Goal: Transaction & Acquisition: Book appointment/travel/reservation

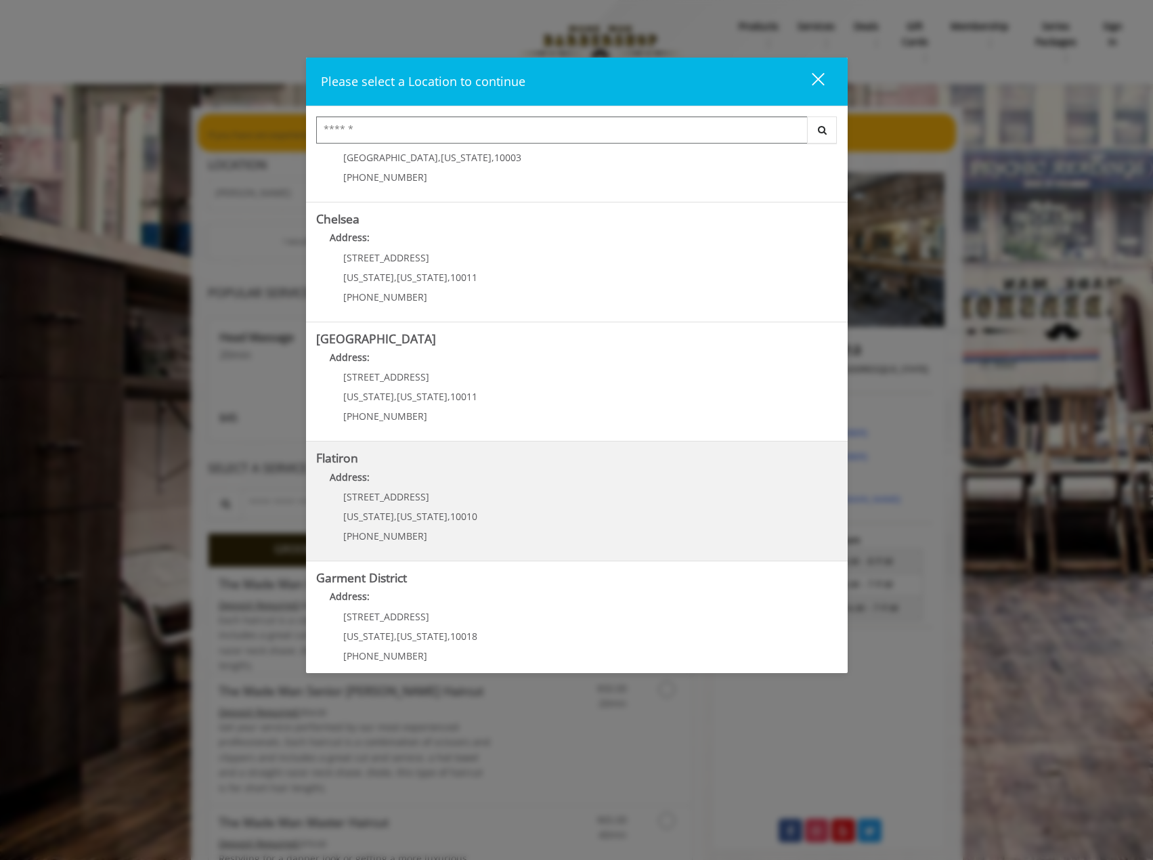
scroll to position [82, 0]
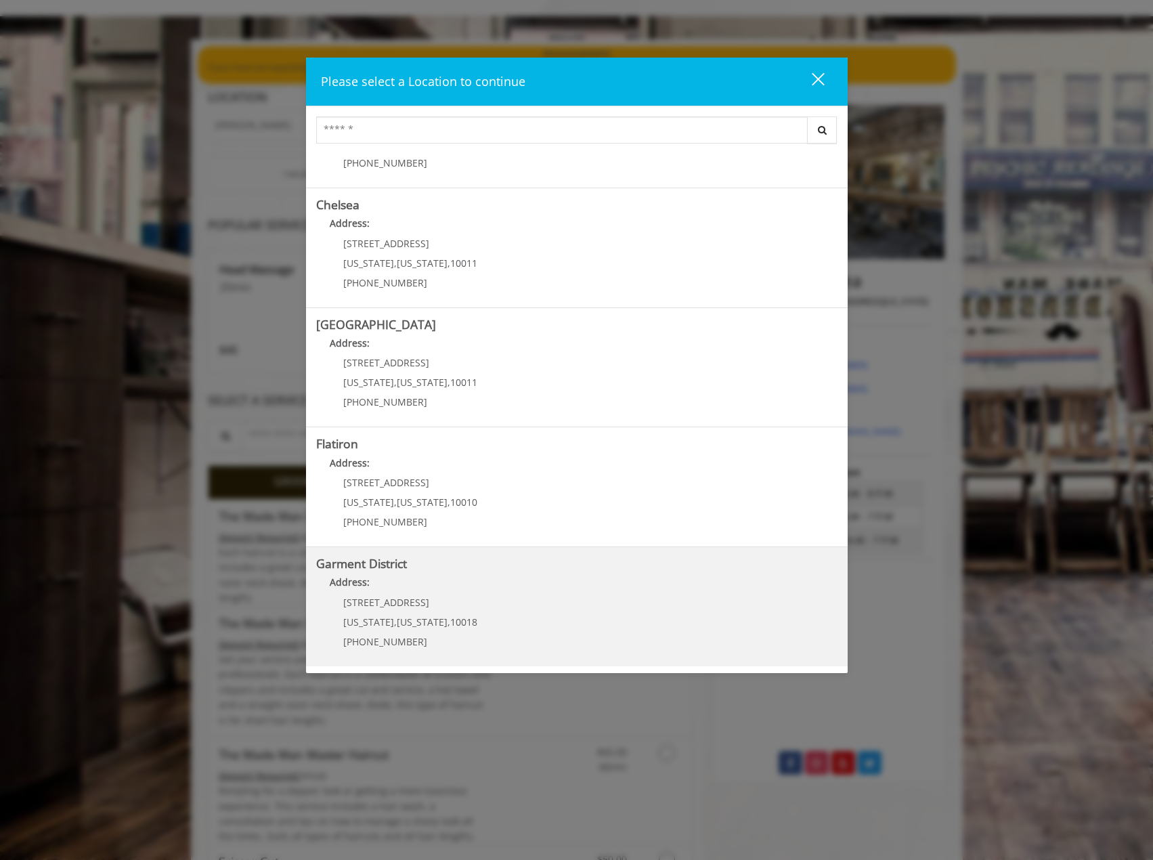
click at [417, 605] on p "1400 Broadway" at bounding box center [410, 602] width 134 height 10
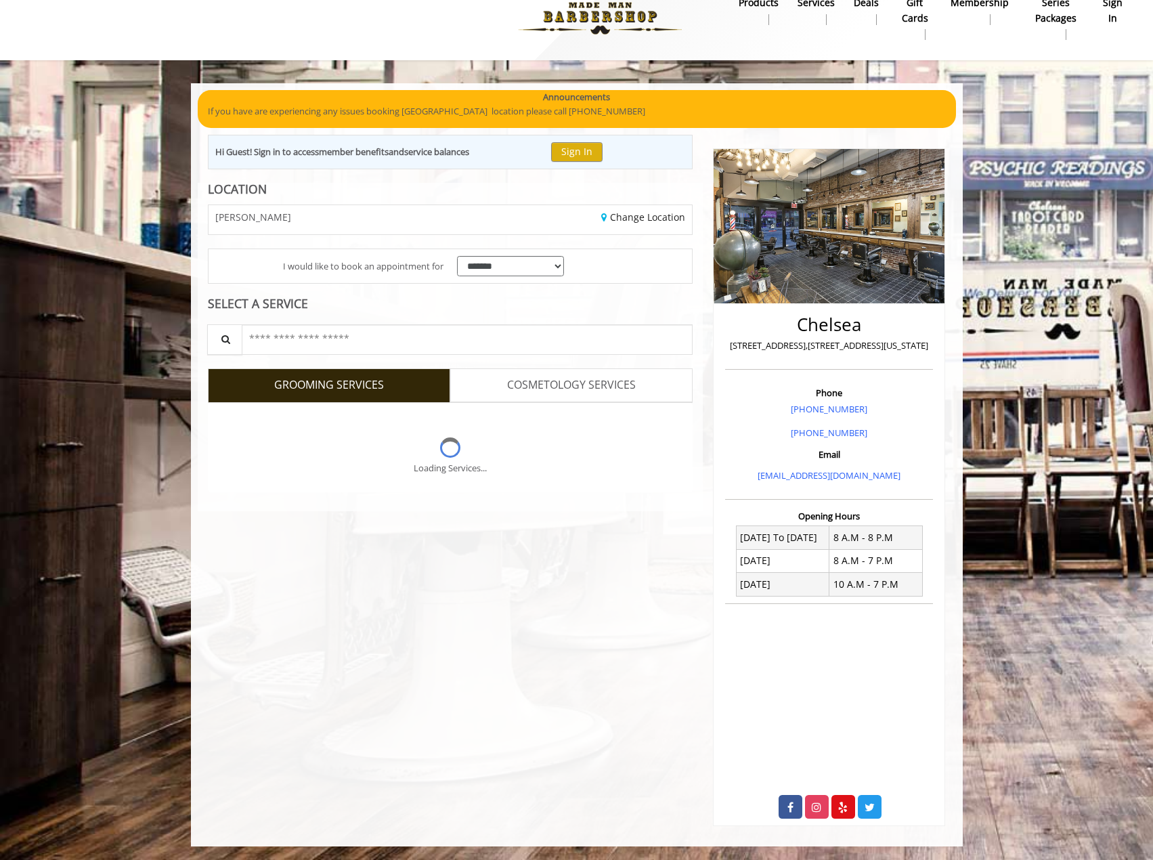
scroll to position [68, 0]
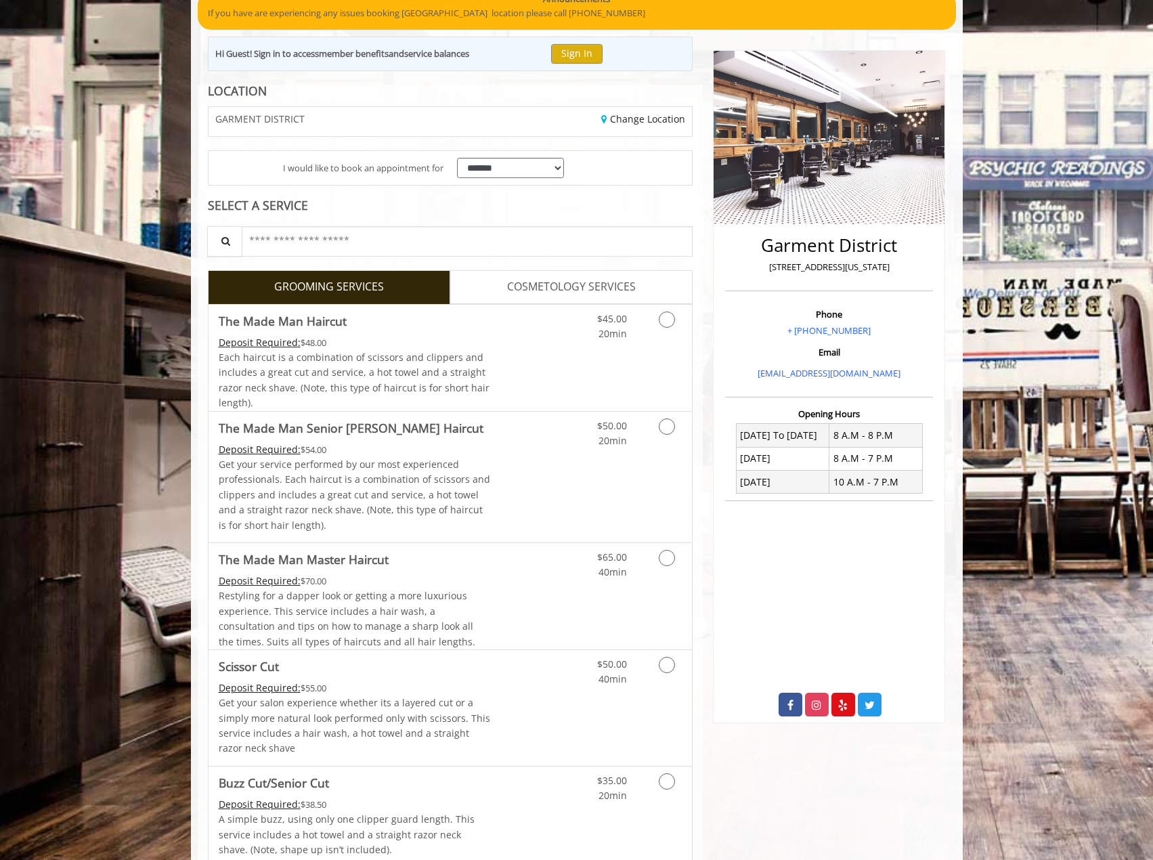
scroll to position [135, 0]
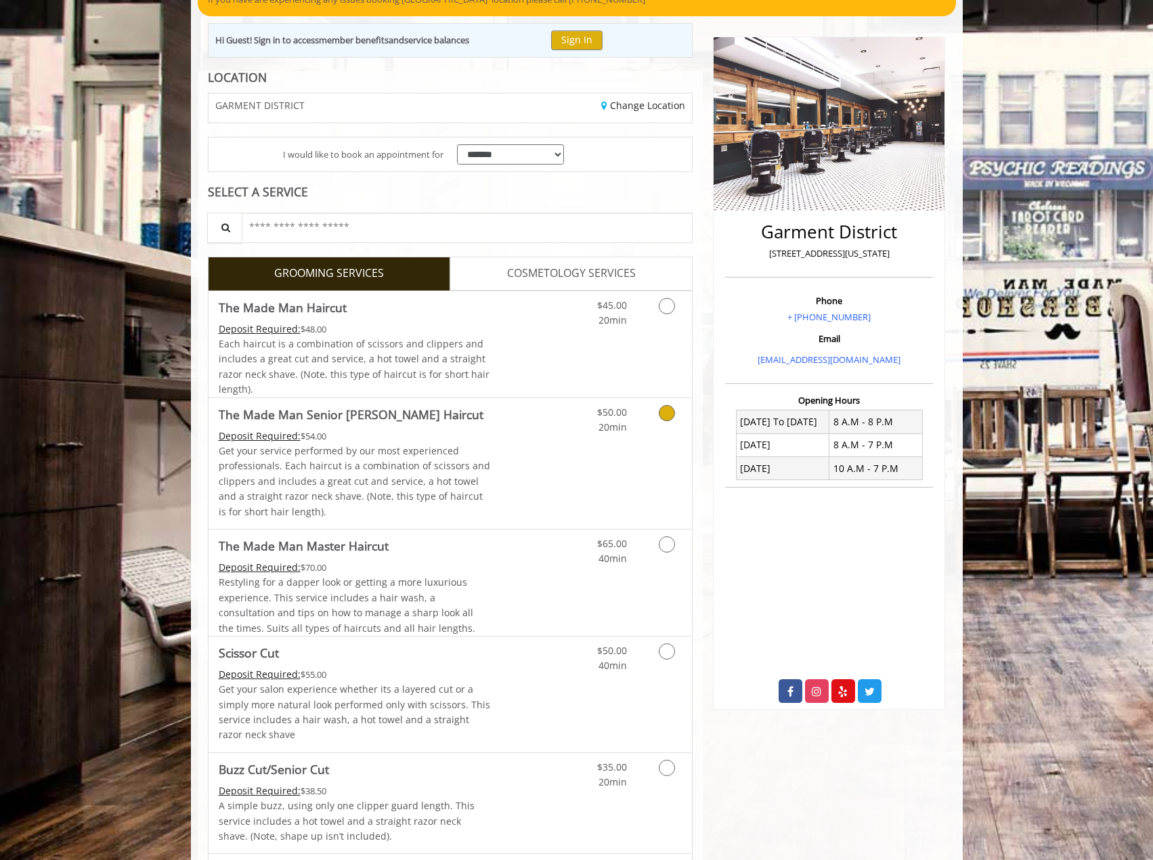
click at [493, 470] on link "Discounted Price" at bounding box center [530, 463] width 81 height 131
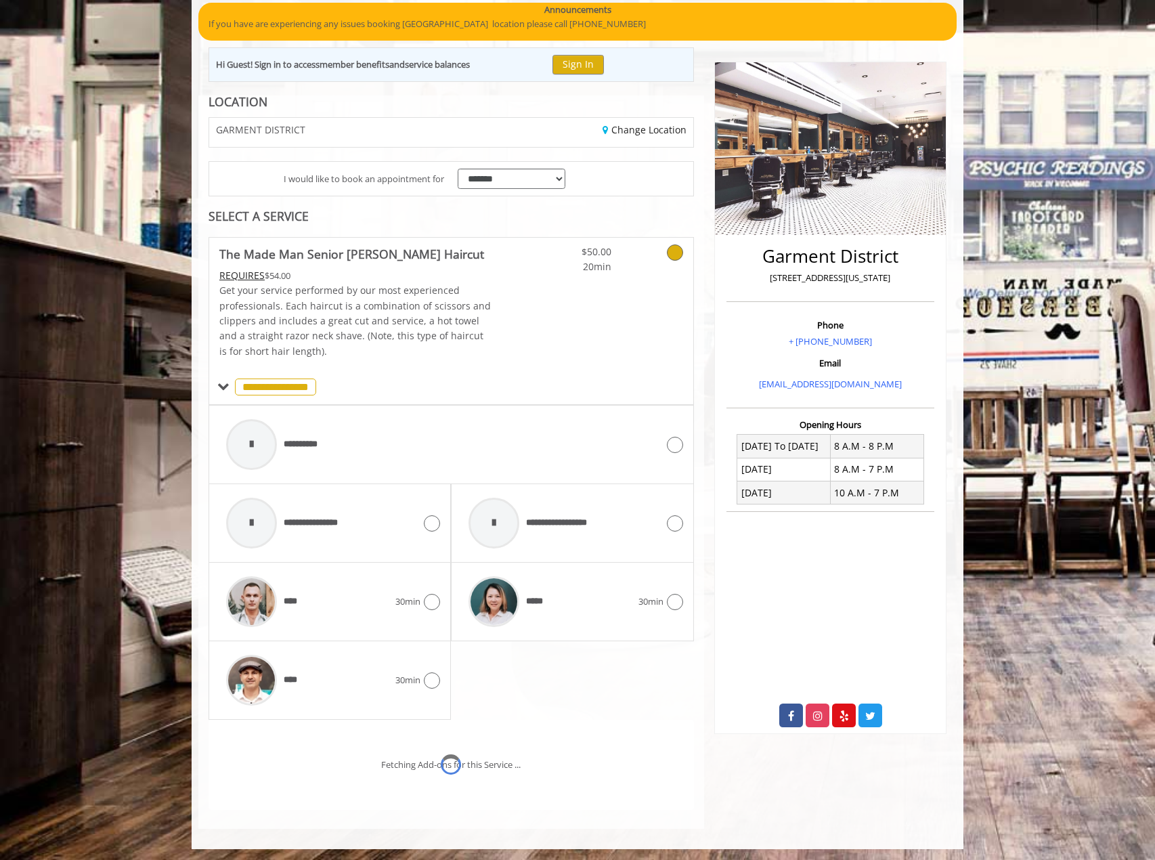
scroll to position [171, 0]
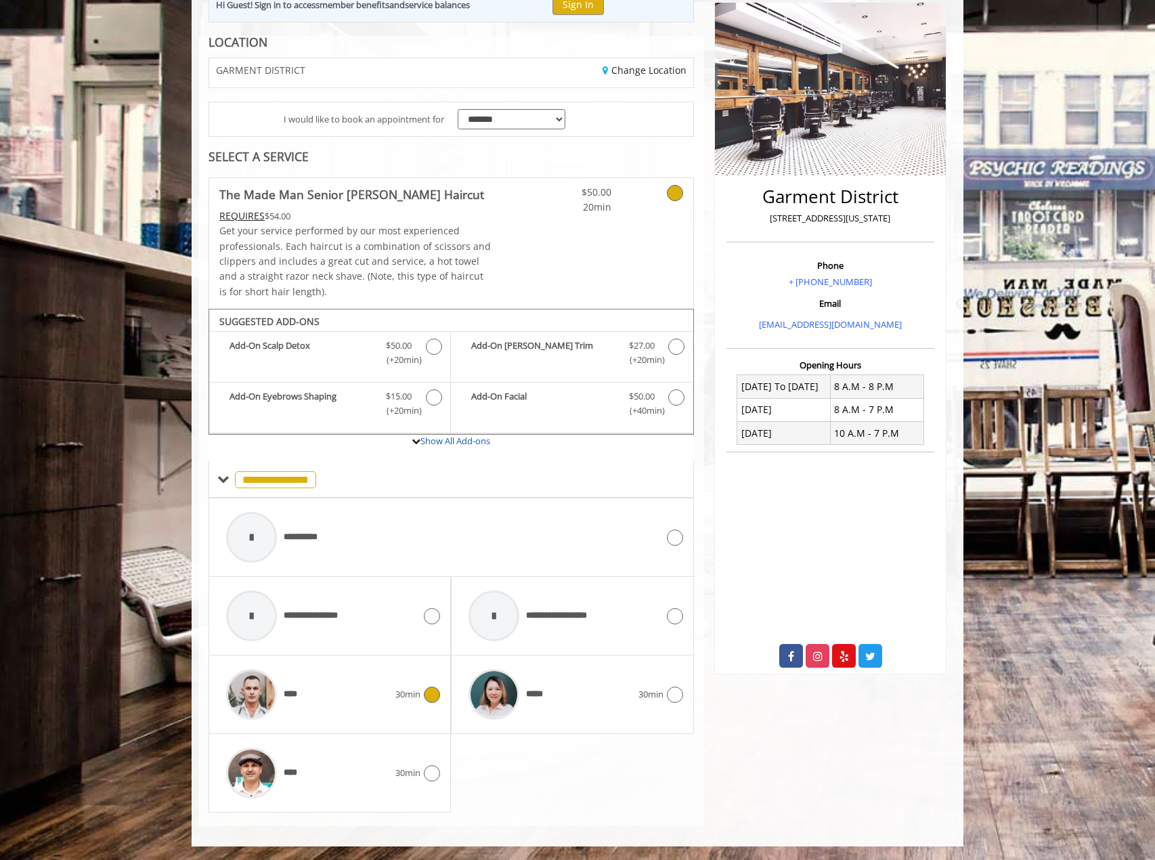
click at [325, 707] on div "****" at bounding box center [307, 694] width 176 height 64
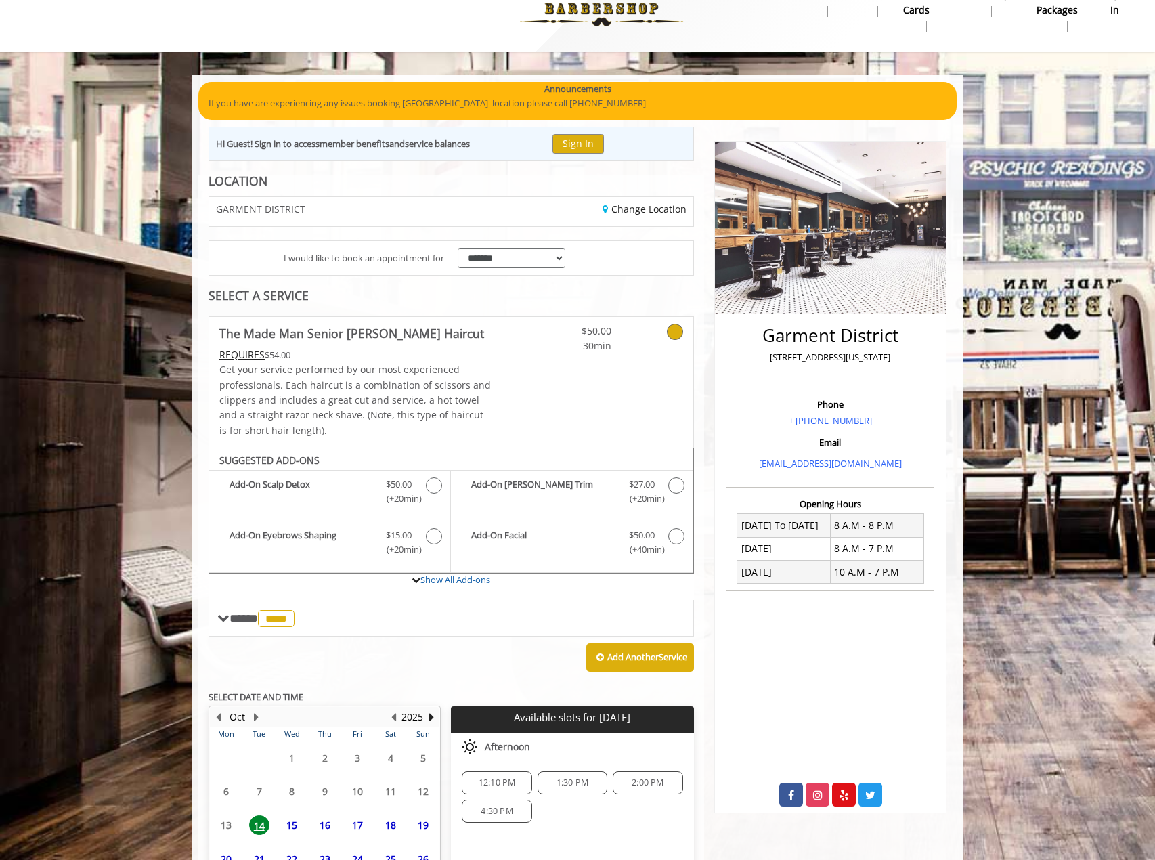
scroll to position [156, 0]
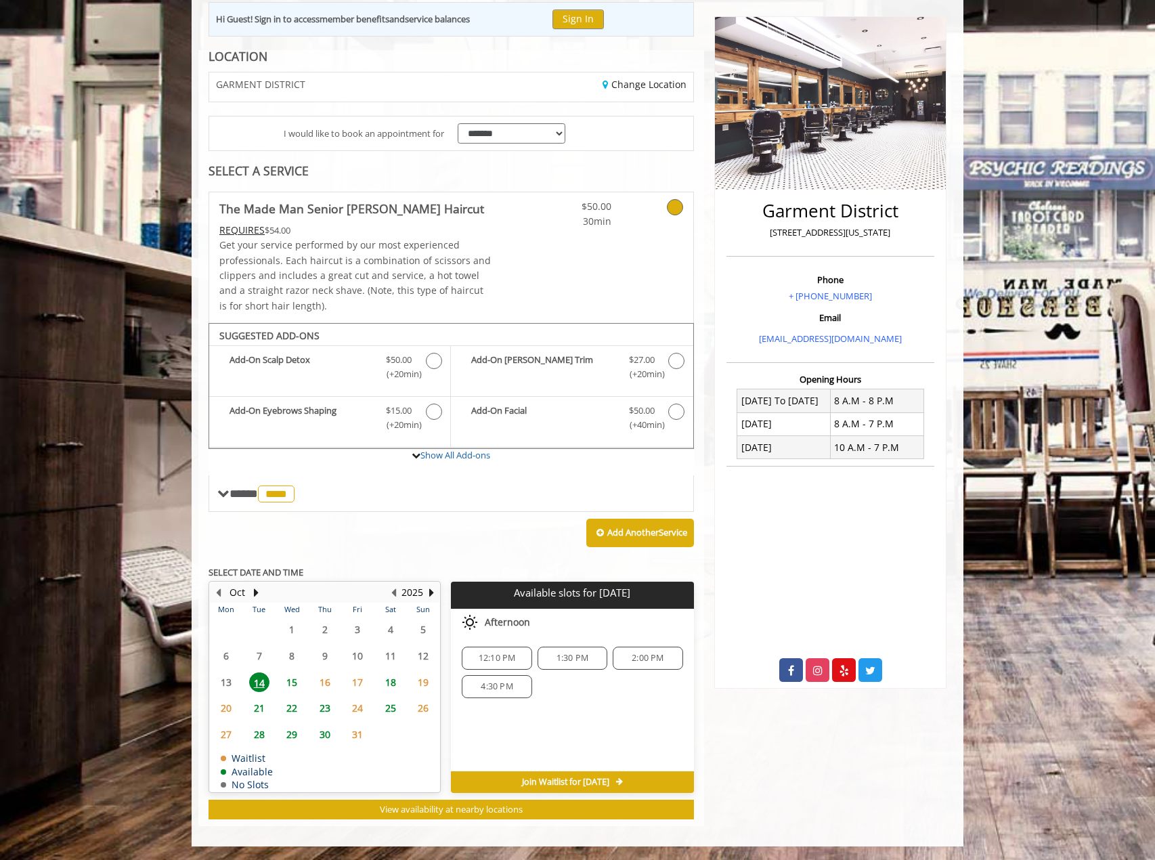
click at [291, 708] on span "22" at bounding box center [292, 708] width 20 height 20
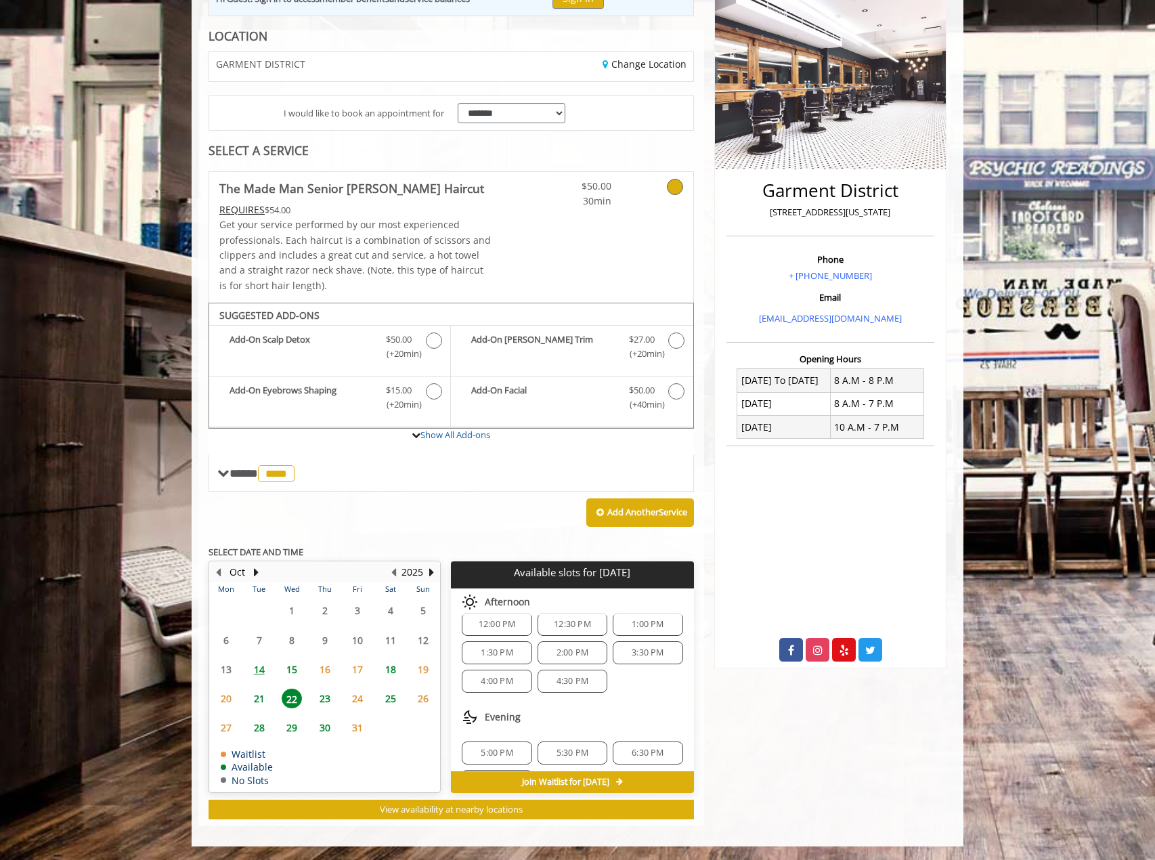
scroll to position [175, 0]
click at [512, 720] on span "5:00 PM" at bounding box center [497, 720] width 58 height 11
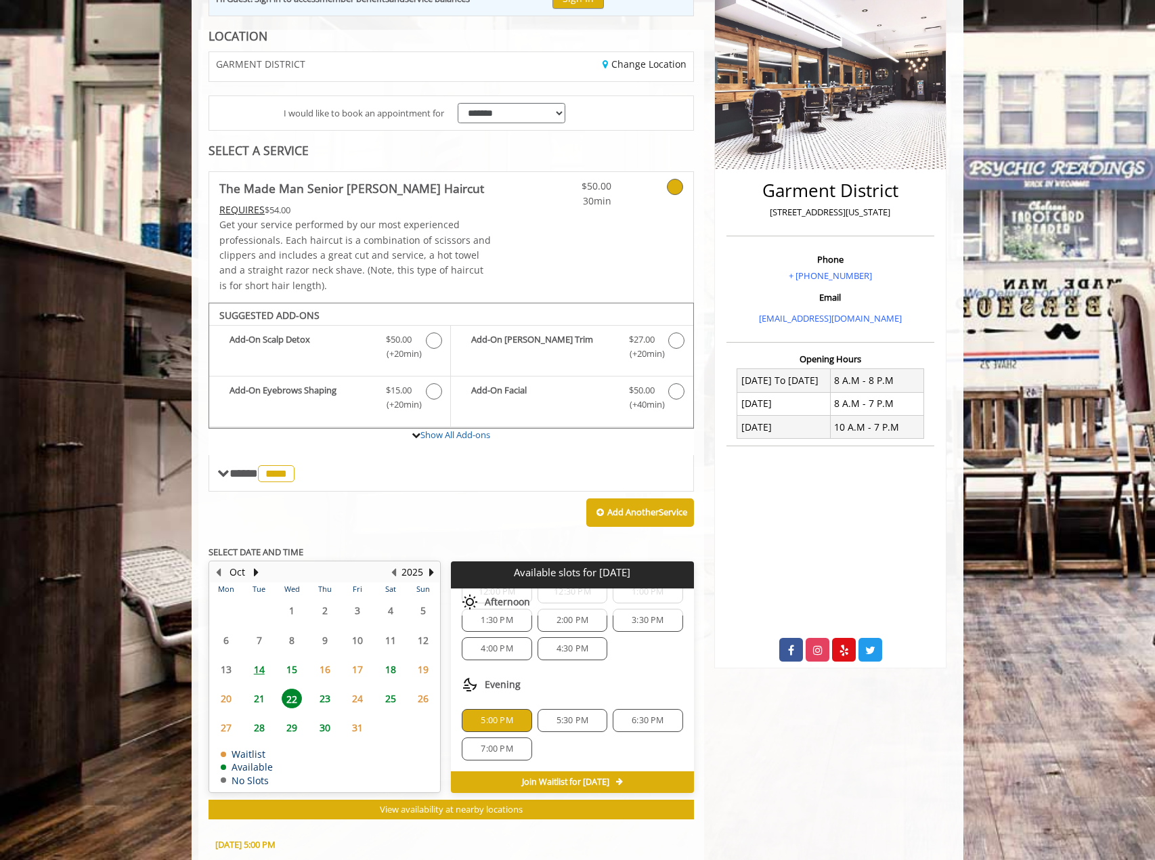
scroll to position [421, 0]
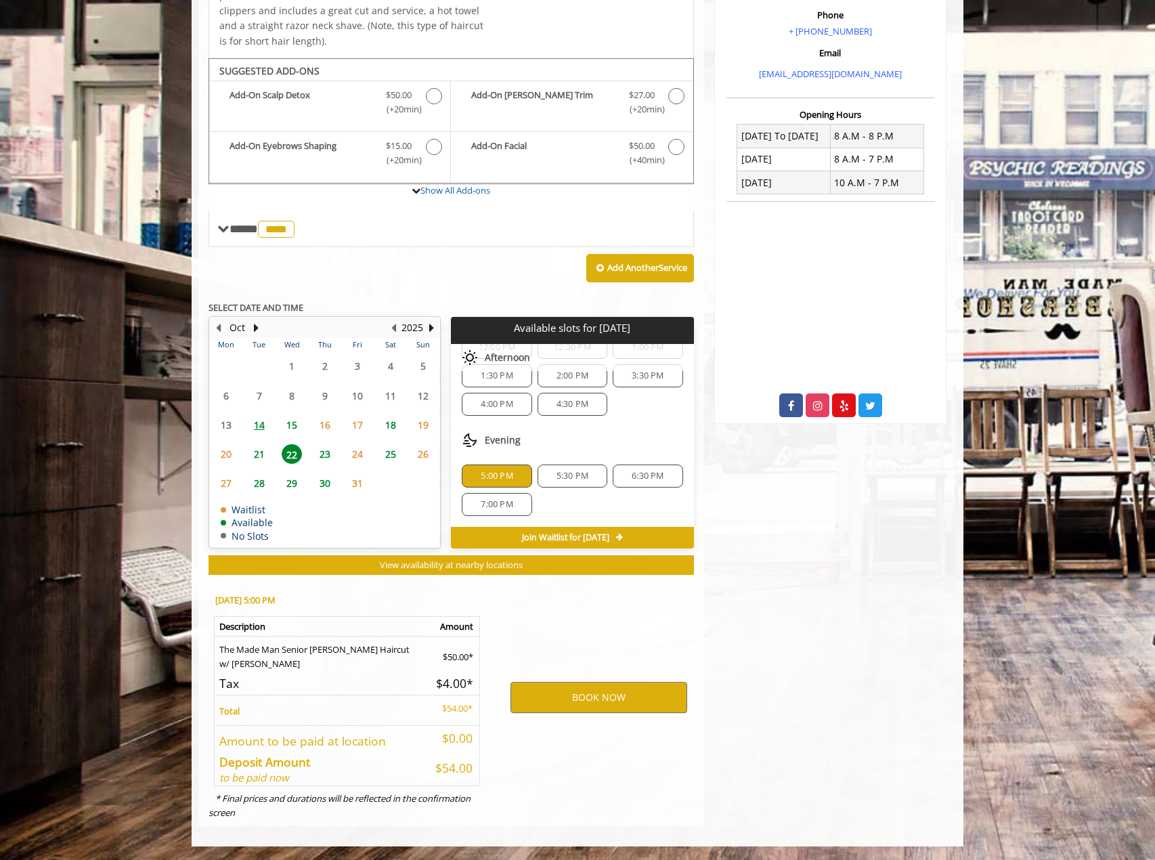
click at [585, 487] on div "5:30 PM" at bounding box center [572, 475] width 70 height 23
drag, startPoint x: 584, startPoint y: 697, endPoint x: 550, endPoint y: 601, distance: 102.1
click at [550, 601] on div "BOOK NOW" at bounding box center [598, 696] width 210 height 231
click at [586, 703] on button "BOOK NOW" at bounding box center [598, 697] width 177 height 31
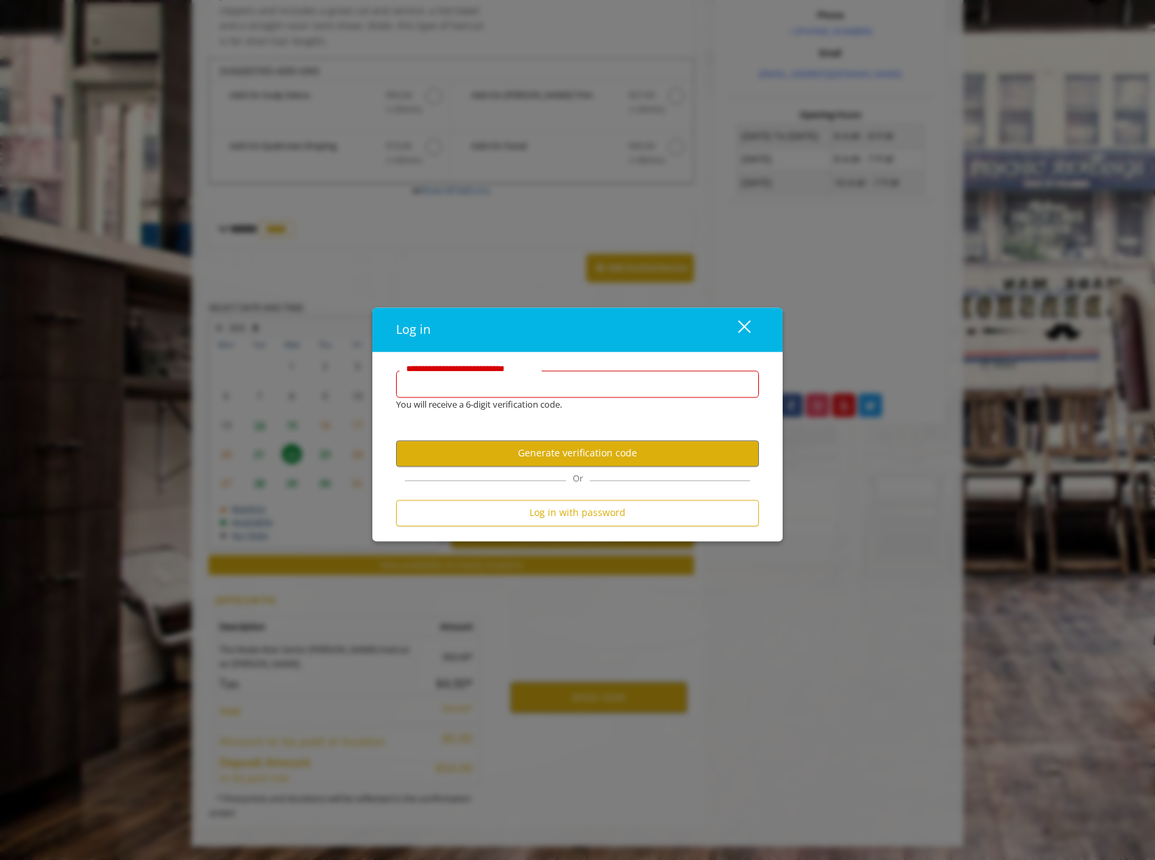
click at [489, 391] on input "**********" at bounding box center [577, 383] width 363 height 27
type input "**********"
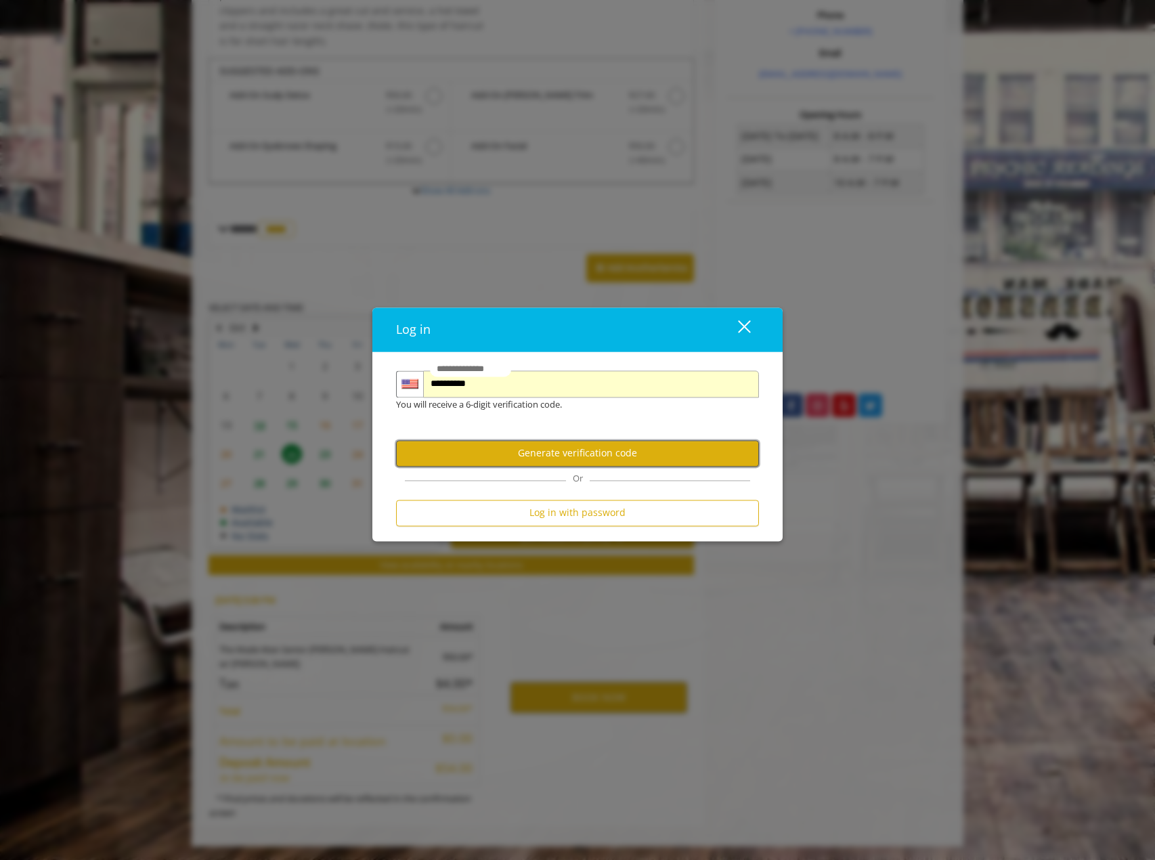
click at [502, 455] on button "Generate verification code" at bounding box center [577, 453] width 363 height 26
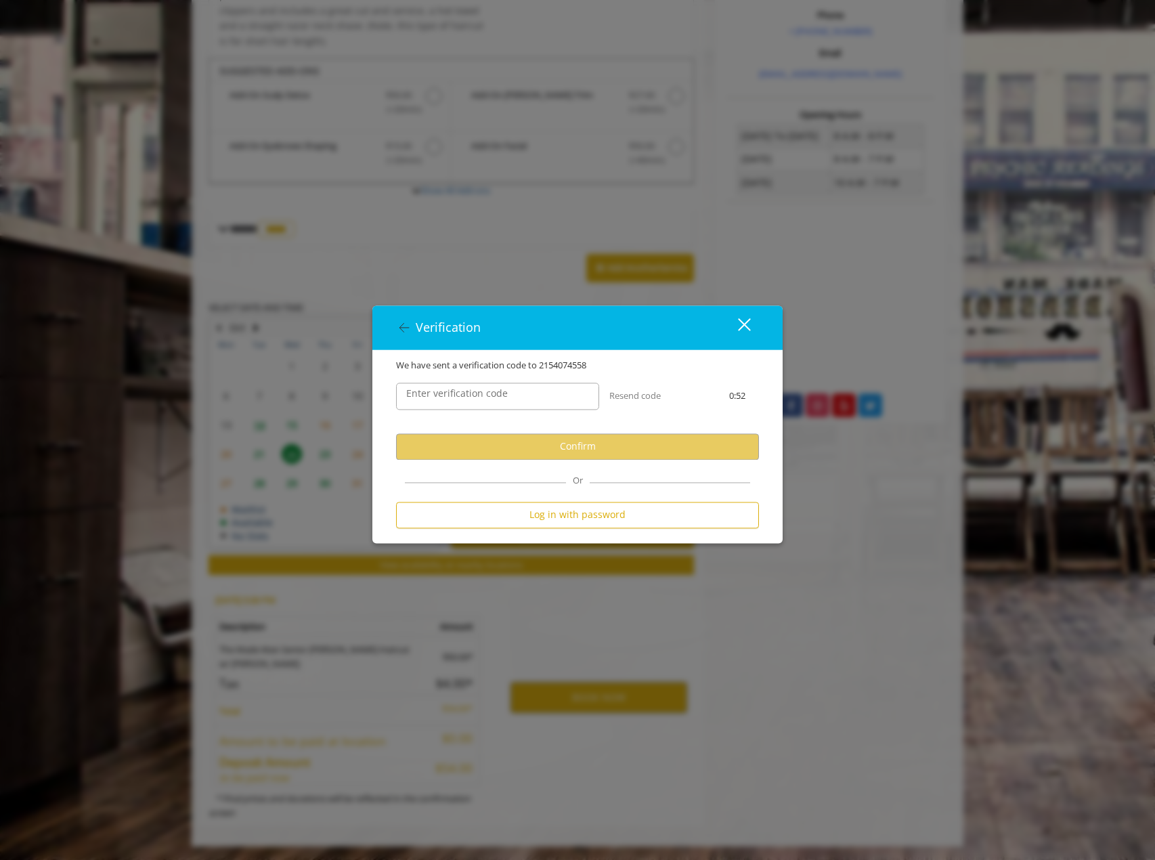
click at [505, 401] on label "Enter verification code" at bounding box center [456, 393] width 115 height 15
click at [505, 401] on input "Enter verification code" at bounding box center [497, 395] width 203 height 27
click at [663, 396] on div "Resend code" at bounding box center [657, 395] width 96 height 14
click at [574, 522] on button "Log in with password" at bounding box center [577, 514] width 363 height 26
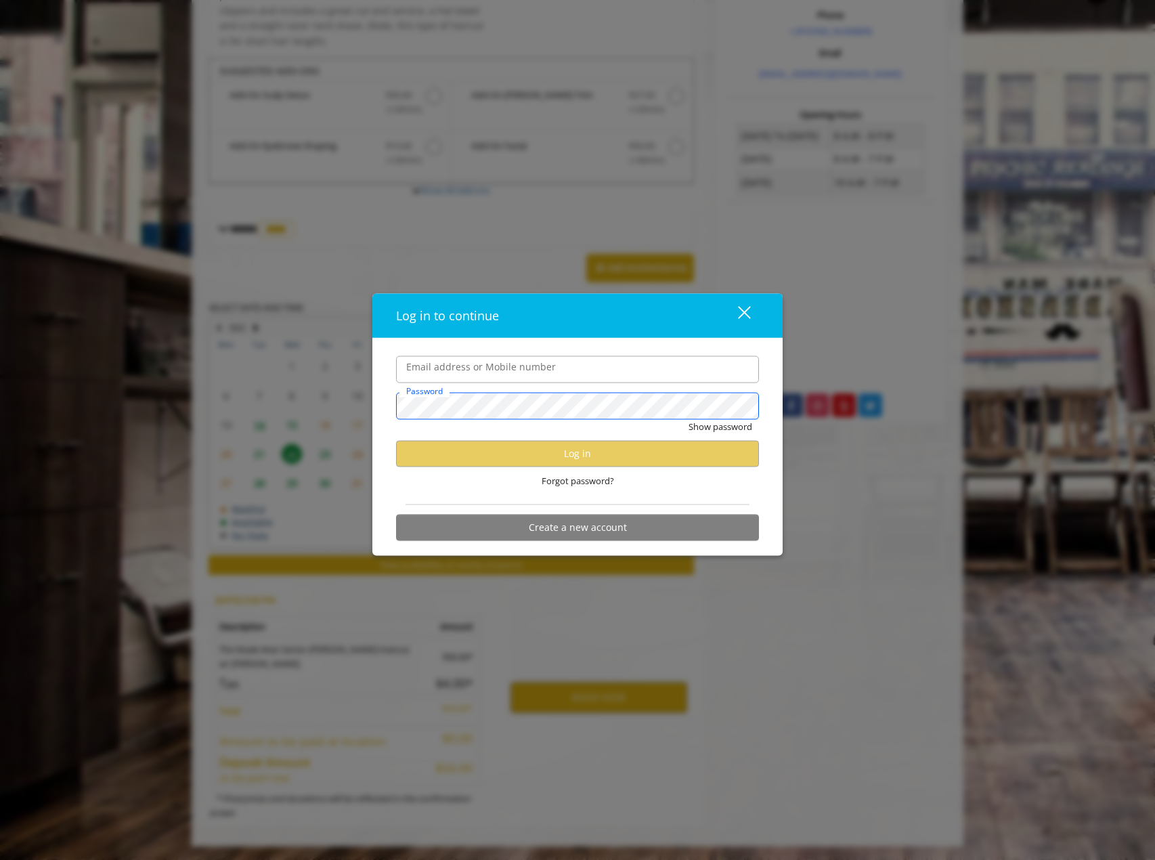
type input "**********"
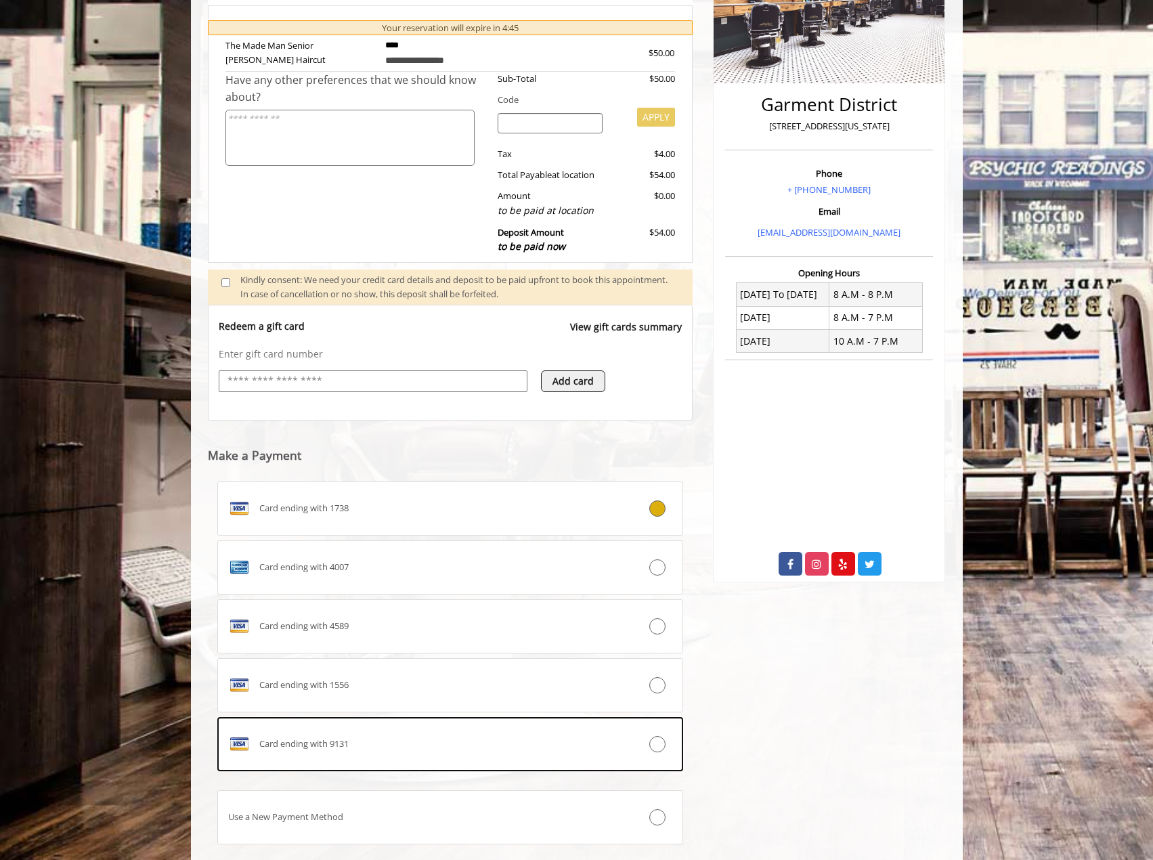
scroll to position [210, 0]
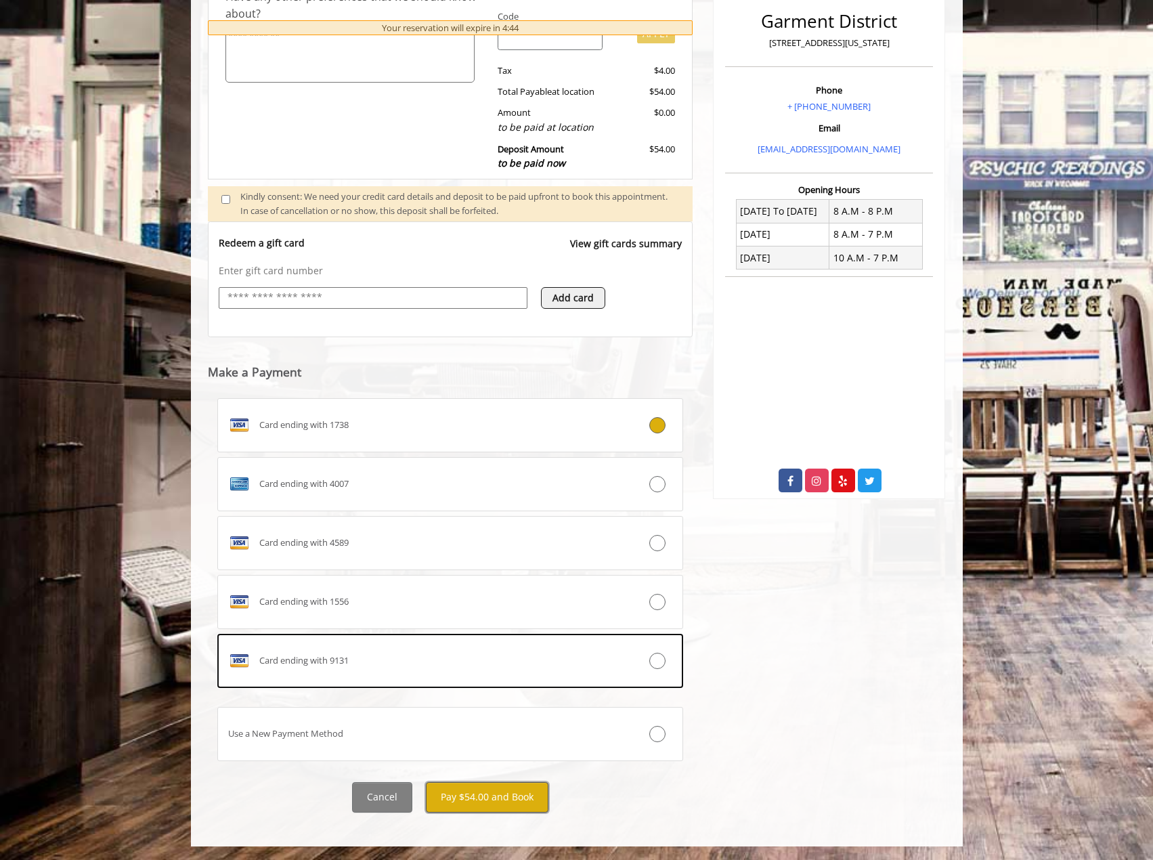
click at [490, 801] on button "Pay $54.00 and Book" at bounding box center [487, 797] width 122 height 30
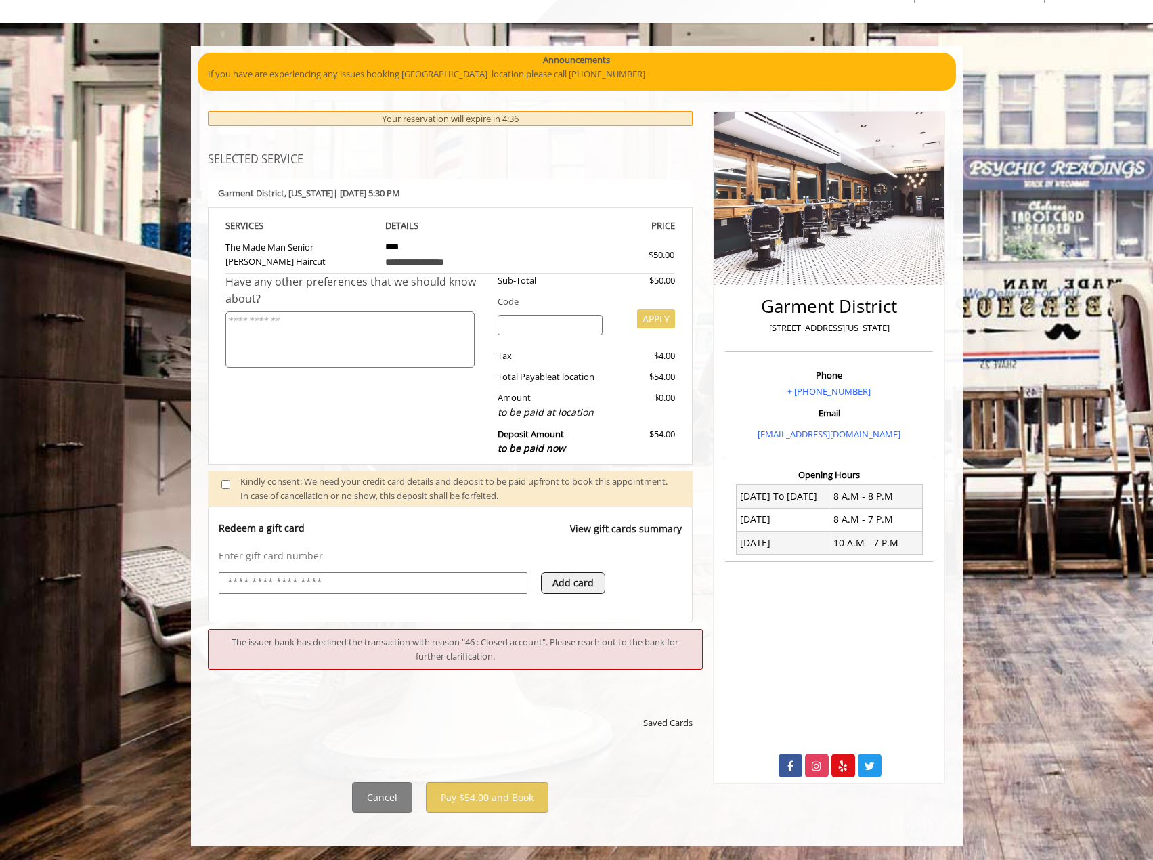
scroll to position [61, 0]
click at [462, 643] on div "The issuer bank has declined the transaction with reason "46 : Closed account".…" at bounding box center [455, 649] width 495 height 41
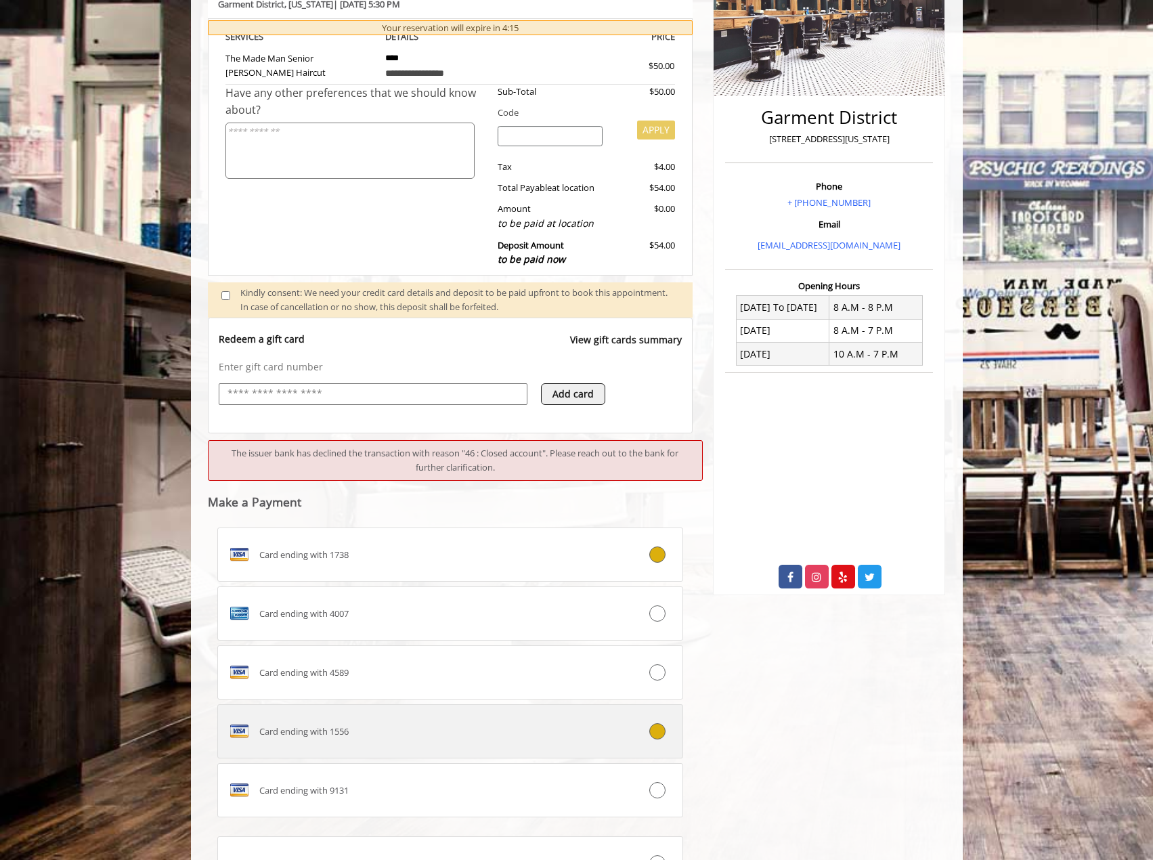
click at [527, 751] on label "Card ending with 1556" at bounding box center [450, 731] width 466 height 54
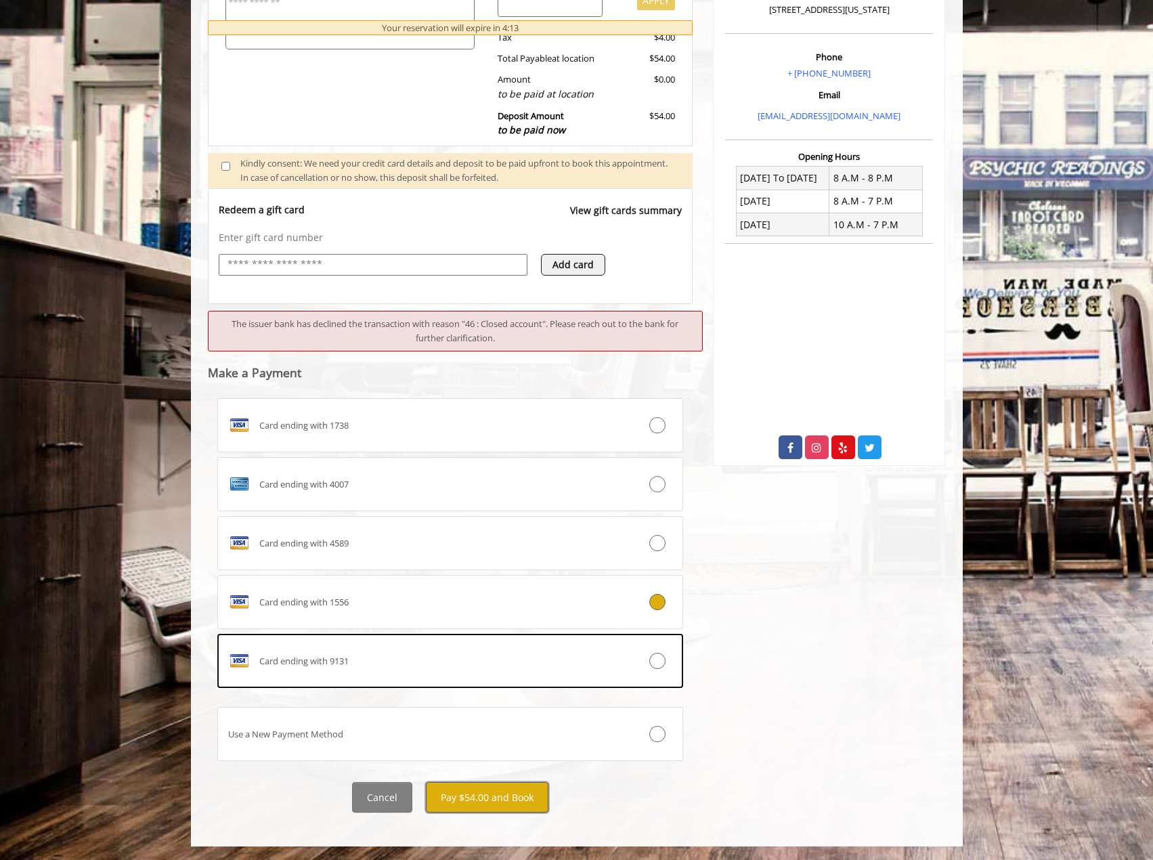
click at [515, 804] on button "Pay $54.00 and Book" at bounding box center [487, 797] width 122 height 30
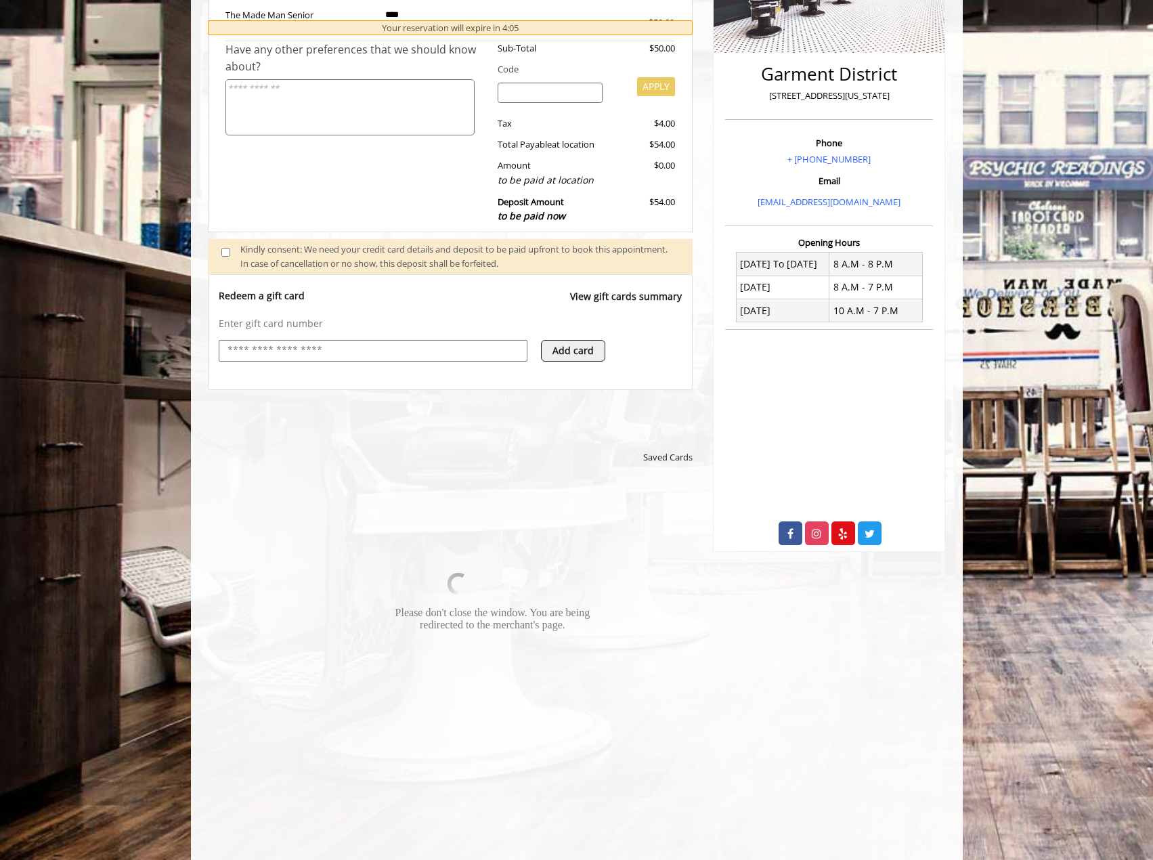
scroll to position [244, 0]
